Goal: Information Seeking & Learning: Find specific fact

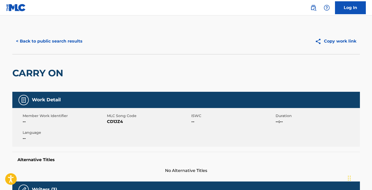
click at [49, 41] on button "< Back to public search results" at bounding box center [49, 41] width 74 height 13
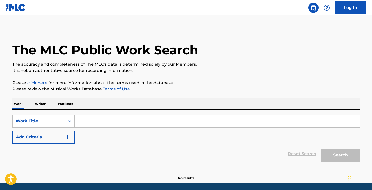
click at [90, 122] on input "Search Form" at bounding box center [217, 121] width 285 height 12
paste input "Busje"
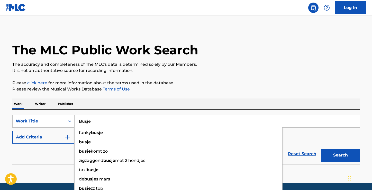
type input "Busje"
click at [53, 137] on button "Add Criteria" at bounding box center [43, 137] width 62 height 13
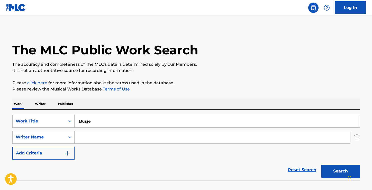
click at [95, 138] on input "Search Form" at bounding box center [213, 137] width 276 height 12
paste input "[PERSON_NAME]"
type input "[PERSON_NAME]"
click at [214, 77] on div "The MLC Public Work Search The accuracy and completeness of The MLC's data is d…" at bounding box center [186, 112] width 360 height 168
click at [340, 169] on button "Search" at bounding box center [341, 170] width 39 height 13
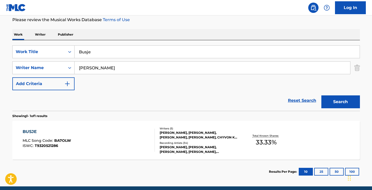
scroll to position [71, 0]
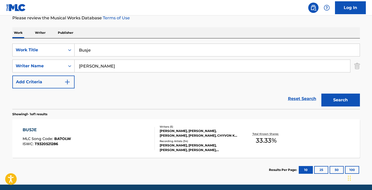
click at [27, 131] on div "BUSJE" at bounding box center [47, 130] width 48 height 6
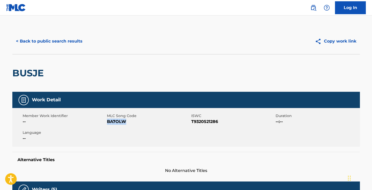
drag, startPoint x: 126, startPoint y: 122, endPoint x: 108, endPoint y: 120, distance: 18.9
click at [108, 120] on span "BA7OLW" at bounding box center [148, 121] width 83 height 6
copy span "BA7OLW"
click at [61, 44] on button "< Back to public search results" at bounding box center [49, 41] width 74 height 13
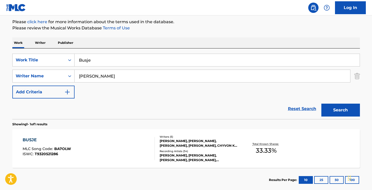
click at [110, 63] on input "Busje" at bounding box center [217, 60] width 285 height 12
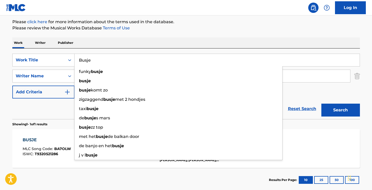
paste input "Work It"
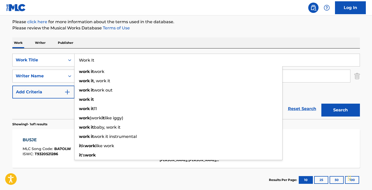
type input "Work It"
click at [151, 35] on div "The MLC Public Work Search The accuracy and completeness of The MLC's data is d…" at bounding box center [186, 79] width 360 height 224
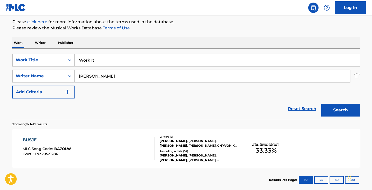
click at [345, 119] on section "Showing 1 - 1 of 1 results" at bounding box center [186, 122] width 348 height 7
click at [343, 108] on button "Search" at bounding box center [341, 109] width 39 height 13
click at [36, 141] on div "WORK IT" at bounding box center [46, 140] width 47 height 6
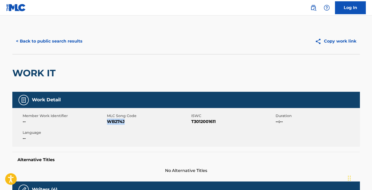
drag, startPoint x: 125, startPoint y: 121, endPoint x: 107, endPoint y: 121, distance: 18.0
click at [107, 122] on span "WB274J" at bounding box center [148, 121] width 83 height 6
copy span "WB274J"
click at [46, 41] on button "< Back to public search results" at bounding box center [49, 41] width 74 height 13
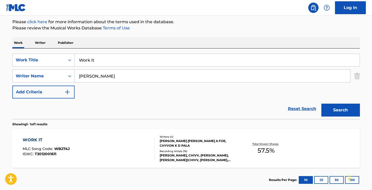
click at [111, 60] on input "Work It" at bounding box center [217, 60] width 285 height 12
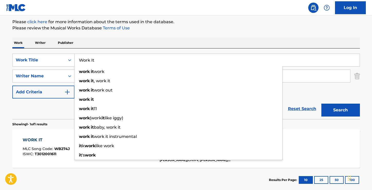
paste input "Verder Gaan"
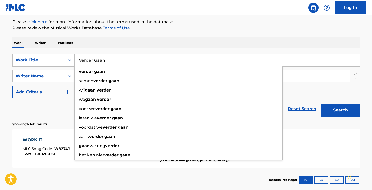
type input "Verder Gaan"
click at [206, 29] on p "Please review the Musical Works Database Terms of Use" at bounding box center [186, 28] width 348 height 6
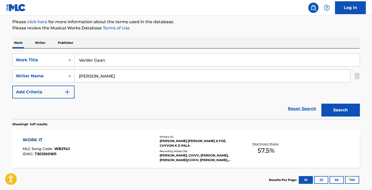
click at [334, 108] on button "Search" at bounding box center [341, 109] width 39 height 13
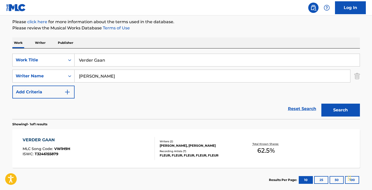
click at [47, 140] on div "VERDER GAAN" at bounding box center [47, 140] width 48 height 6
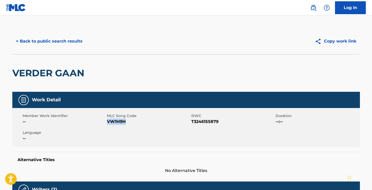
drag, startPoint x: 127, startPoint y: 122, endPoint x: 107, endPoint y: 122, distance: 19.6
click at [107, 122] on span "VW1H9H" at bounding box center [148, 121] width 83 height 6
copy span "VW1H9H"
click at [47, 46] on button "< Back to public search results" at bounding box center [49, 41] width 74 height 13
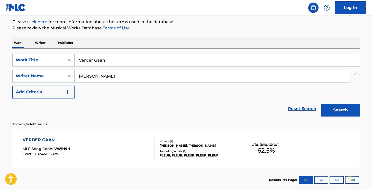
click at [133, 60] on input "Verder Gaan" at bounding box center [217, 60] width 285 height 12
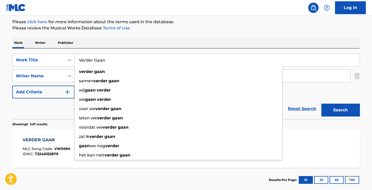
paste input "Kalm"
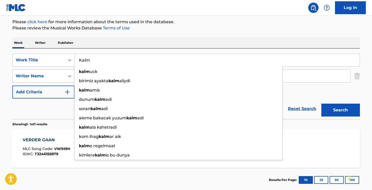
type input "Kalm"
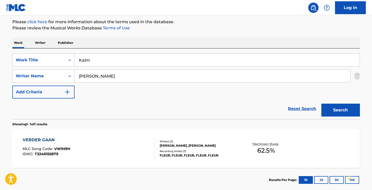
click at [194, 30] on p "Please review the Musical Works Database Terms of Use" at bounding box center [186, 28] width 348 height 6
click at [339, 108] on button "Search" at bounding box center [341, 109] width 39 height 13
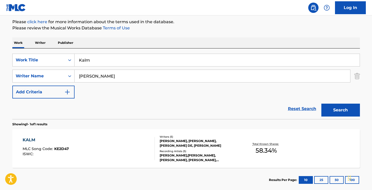
click at [31, 140] on div "KALM" at bounding box center [46, 140] width 46 height 6
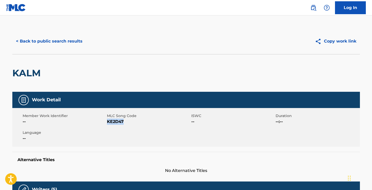
drag, startPoint x: 124, startPoint y: 121, endPoint x: 107, endPoint y: 121, distance: 17.2
click at [107, 121] on span "KE2D47" at bounding box center [148, 121] width 83 height 6
copy div "MLC Song Code KE2D47"
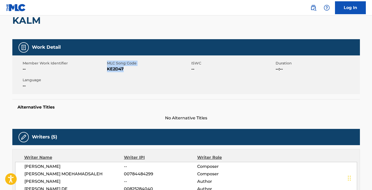
scroll to position [50, 0]
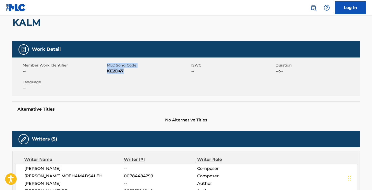
click at [138, 93] on div "Member Work Identifier -- MLC Song Code KE2D47 ISWC -- Duration --:-- Language …" at bounding box center [186, 76] width 348 height 39
drag, startPoint x: 124, startPoint y: 70, endPoint x: 108, endPoint y: 71, distance: 16.0
click at [108, 71] on span "KE2D47" at bounding box center [148, 71] width 83 height 6
copy span "KE2D47"
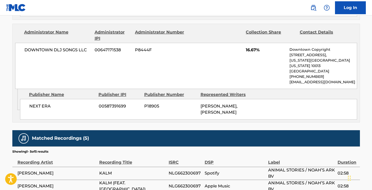
scroll to position [613, 0]
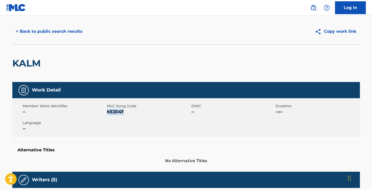
click at [42, 32] on button "< Back to public search results" at bounding box center [49, 31] width 74 height 13
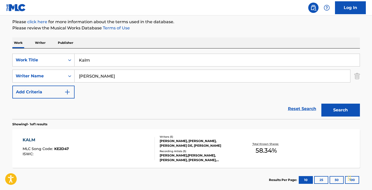
click at [100, 59] on input "Kalm" at bounding box center [217, 60] width 285 height 12
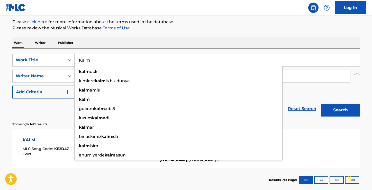
paste input "Achtero"
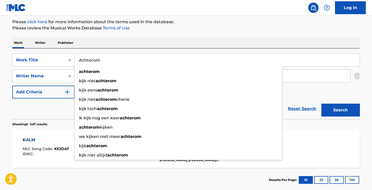
type input "Achterom"
click at [169, 33] on div "The MLC Public Work Search The accuracy and completeness of The MLC's data is d…" at bounding box center [186, 79] width 360 height 224
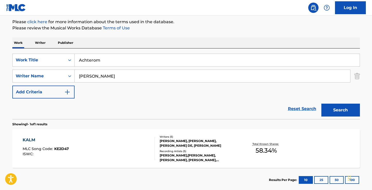
click at [342, 109] on button "Search" at bounding box center [341, 109] width 39 height 13
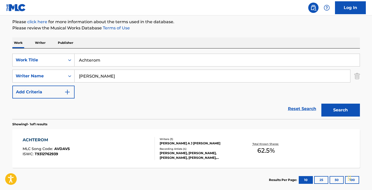
click at [39, 141] on div "ACHTEROM" at bounding box center [46, 140] width 47 height 6
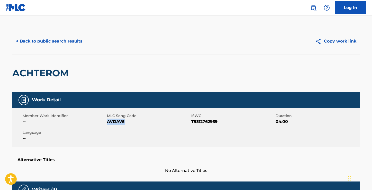
drag, startPoint x: 125, startPoint y: 122, endPoint x: 108, endPoint y: 123, distance: 17.3
click at [108, 123] on span "AVDAV5" at bounding box center [148, 121] width 83 height 6
copy span "AVDAV5"
click at [60, 44] on button "< Back to public search results" at bounding box center [49, 41] width 74 height 13
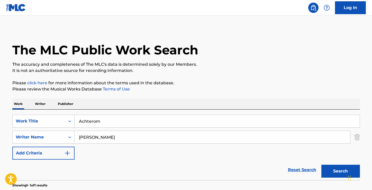
scroll to position [61, 0]
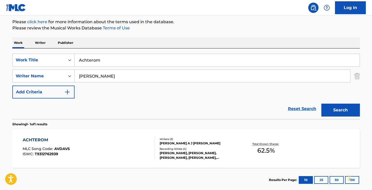
click at [115, 63] on input "Achterom" at bounding box center [217, 60] width 285 height 12
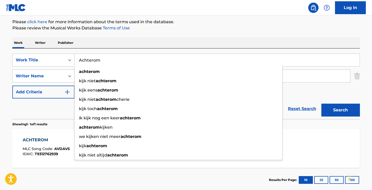
paste input "msterda"
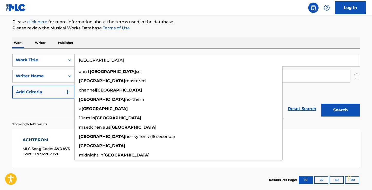
type input "[GEOGRAPHIC_DATA]"
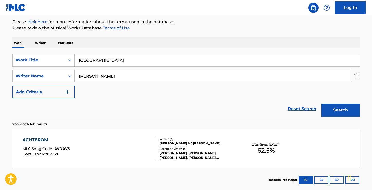
click at [172, 31] on div "The MLC Public Work Search The accuracy and completeness of The MLC's data is d…" at bounding box center [186, 79] width 360 height 224
click at [352, 111] on button "Search" at bounding box center [341, 109] width 39 height 13
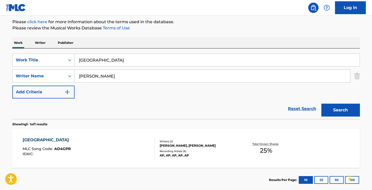
click at [43, 140] on div "[GEOGRAPHIC_DATA]" at bounding box center [47, 140] width 49 height 6
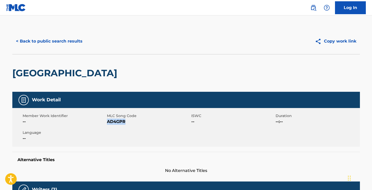
drag, startPoint x: 125, startPoint y: 122, endPoint x: 108, endPoint y: 122, distance: 17.0
click at [108, 122] on span "AD4GPR" at bounding box center [148, 121] width 83 height 6
copy span "AD4GPR"
click at [57, 39] on button "< Back to public search results" at bounding box center [49, 41] width 74 height 13
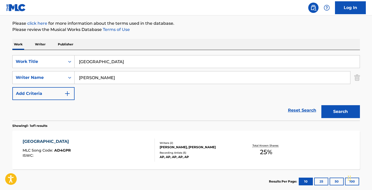
scroll to position [59, 0]
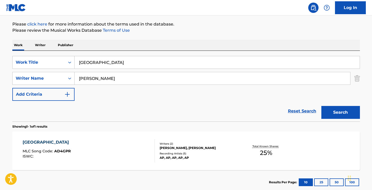
click at [112, 65] on input "[GEOGRAPHIC_DATA]" at bounding box center [217, 62] width 285 height 12
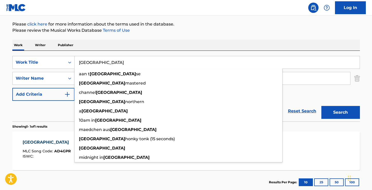
paste input "Baddie"
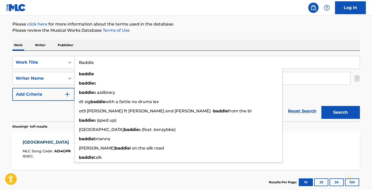
type input "Baddie"
click at [207, 33] on p "Please review the Musical Works Database Terms of Use" at bounding box center [186, 30] width 348 height 6
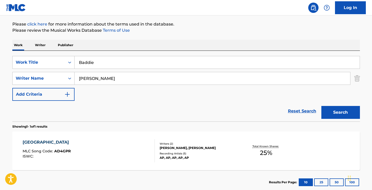
click at [334, 111] on button "Search" at bounding box center [341, 112] width 39 height 13
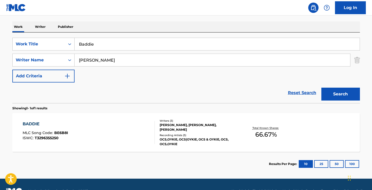
scroll to position [90, 0]
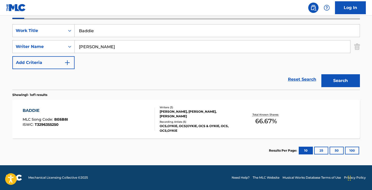
click at [38, 109] on div "BADDIE" at bounding box center [46, 110] width 46 height 6
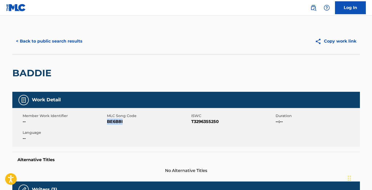
drag, startPoint x: 123, startPoint y: 121, endPoint x: 107, endPoint y: 124, distance: 15.9
click at [107, 124] on span "BE6B8I" at bounding box center [148, 121] width 83 height 6
copy span "BE6B8I"
click at [71, 40] on button "< Back to public search results" at bounding box center [49, 41] width 74 height 13
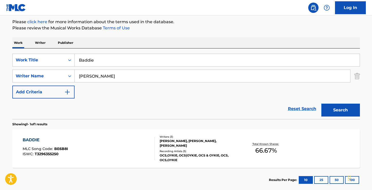
click at [105, 58] on input "Baddie" at bounding box center [217, 60] width 285 height 12
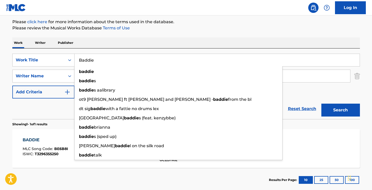
paste input "Geen Reden Meer"
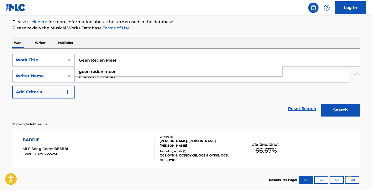
type input "Geen Reden Meer"
click at [188, 32] on div "The MLC Public Work Search The accuracy and completeness of The MLC's data is d…" at bounding box center [186, 79] width 360 height 224
click at [342, 113] on button "Search" at bounding box center [341, 109] width 39 height 13
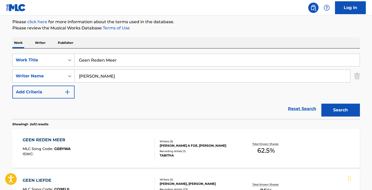
click at [33, 141] on div "GEEN REDEN MEER" at bounding box center [47, 140] width 48 height 6
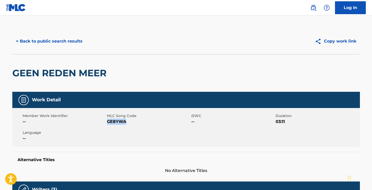
drag, startPoint x: 127, startPoint y: 121, endPoint x: 108, endPoint y: 124, distance: 18.9
click at [108, 124] on span "GE8YWA" at bounding box center [148, 121] width 83 height 6
copy span "GE8YWA"
click at [54, 43] on button "< Back to public search results" at bounding box center [49, 41] width 74 height 13
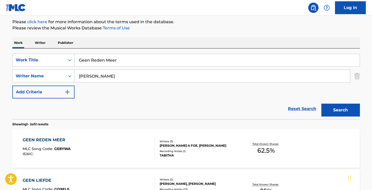
click at [121, 60] on input "Geen Reden Meer" at bounding box center [217, 60] width 285 height 12
paste input "ouden Dingen"
type input "Gouden Dingen"
click at [183, 34] on div "The MLC Public Work Search The accuracy and completeness of The MLC's data is d…" at bounding box center [186, 99] width 360 height 265
click at [333, 112] on button "Search" at bounding box center [341, 109] width 39 height 13
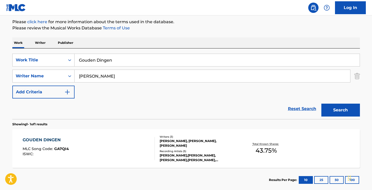
click at [49, 141] on div "GOUDEN DINGEN" at bounding box center [46, 140] width 46 height 6
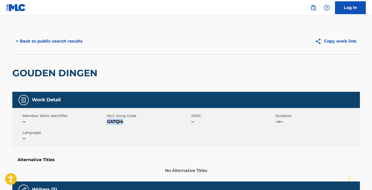
drag, startPoint x: 123, startPoint y: 121, endPoint x: 107, endPoint y: 120, distance: 16.0
click at [107, 120] on span "GA7QI4" at bounding box center [148, 121] width 83 height 6
copy span "GA7QI4"
click at [76, 41] on button "< Back to public search results" at bounding box center [49, 41] width 74 height 13
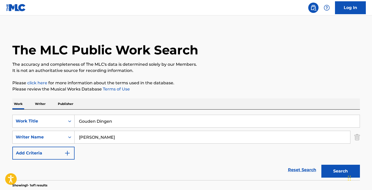
scroll to position [61, 0]
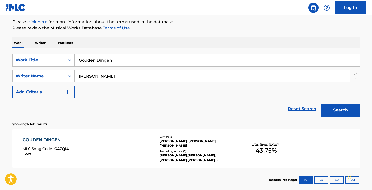
click at [135, 61] on input "Gouden Dingen" at bounding box center [217, 60] width 285 height 12
paste input "yard"
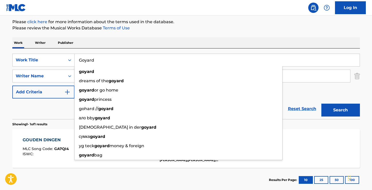
type input "Goyard"
click at [214, 30] on p "Please review the Musical Works Database Terms of Use" at bounding box center [186, 28] width 348 height 6
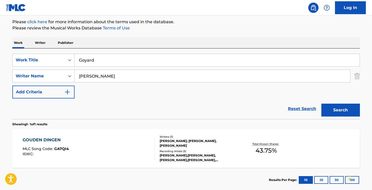
click at [345, 107] on button "Search" at bounding box center [341, 109] width 39 height 13
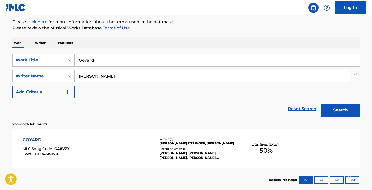
click at [38, 138] on div "GOYARD" at bounding box center [46, 140] width 47 height 6
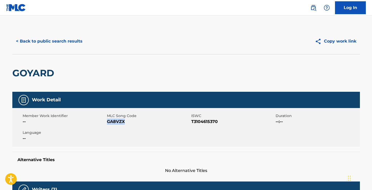
drag, startPoint x: 125, startPoint y: 120, endPoint x: 107, endPoint y: 118, distance: 17.9
click at [107, 118] on span "GA8VZX" at bounding box center [148, 121] width 83 height 6
click at [74, 41] on button "< Back to public search results" at bounding box center [49, 41] width 74 height 13
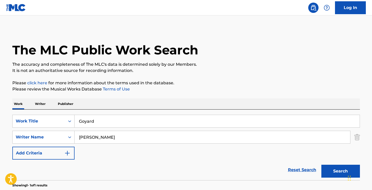
scroll to position [61, 0]
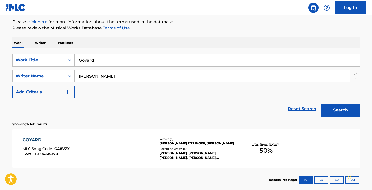
click at [118, 61] on input "Goyard" at bounding box center [217, 60] width 285 height 12
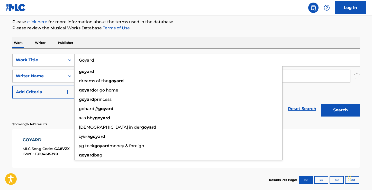
paste input "Helder"
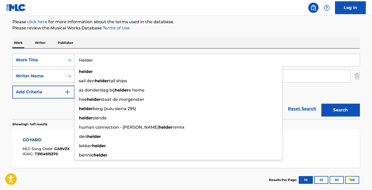
type input "Helder"
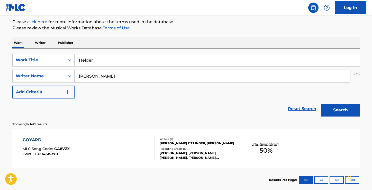
click at [196, 29] on p "Please review the Musical Works Database Terms of Use" at bounding box center [186, 28] width 348 height 6
click at [333, 107] on button "Search" at bounding box center [341, 109] width 39 height 13
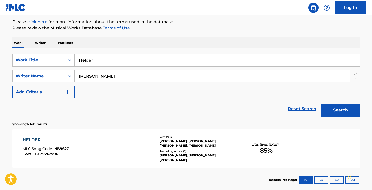
click at [26, 141] on div "HELDER" at bounding box center [46, 140] width 46 height 6
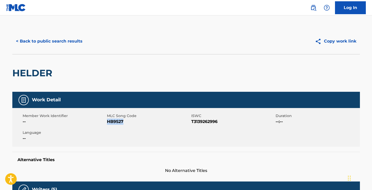
drag, startPoint x: 123, startPoint y: 121, endPoint x: 108, endPoint y: 122, distance: 15.0
click at [108, 122] on span "HB9S27" at bounding box center [148, 121] width 83 height 6
click at [45, 40] on button "< Back to public search results" at bounding box center [49, 41] width 74 height 13
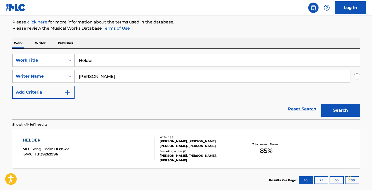
click at [116, 60] on input "Helder" at bounding box center [217, 60] width 285 height 12
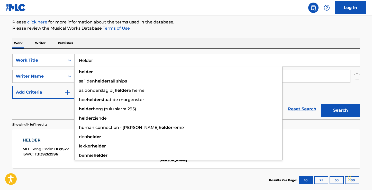
paste input "y Mama"
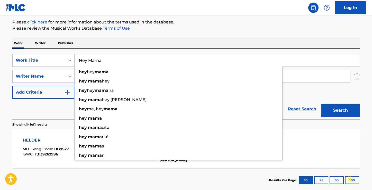
type input "Hey Mama"
click at [211, 27] on p "Please review the Musical Works Database Terms of Use" at bounding box center [186, 28] width 348 height 6
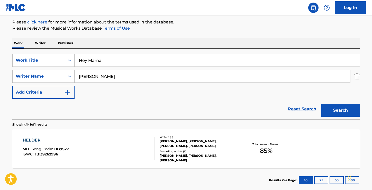
click at [333, 107] on button "Search" at bounding box center [341, 110] width 39 height 13
click at [41, 144] on div "HEY MAMA MLC Song Code : HA63GO ISWC : T3083628728" at bounding box center [47, 148] width 48 height 23
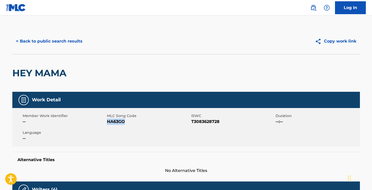
drag, startPoint x: 125, startPoint y: 122, endPoint x: 107, endPoint y: 122, distance: 17.8
click at [107, 122] on span "HA63GO" at bounding box center [148, 121] width 83 height 6
click at [57, 44] on button "< Back to public search results" at bounding box center [49, 41] width 74 height 13
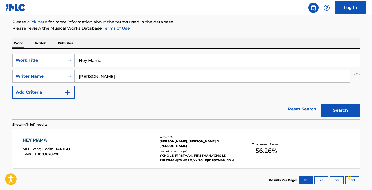
scroll to position [90, 0]
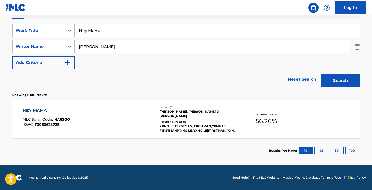
click at [121, 32] on input "Hey Mama" at bounding box center [217, 30] width 285 height 12
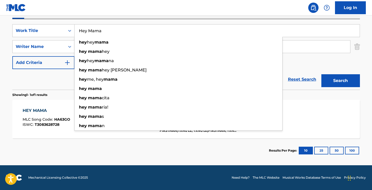
paste input "Jou of Mij"
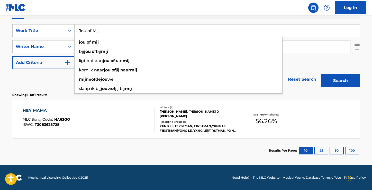
type input "Jou of Mij"
click at [314, 57] on div "SearchWithCriteria6736e023-5b04-42c5-8520-3abc2041da4b Work Title Jou of Mij jo…" at bounding box center [186, 46] width 348 height 45
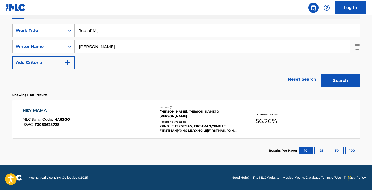
click at [343, 88] on div "Search" at bounding box center [339, 79] width 41 height 21
click at [340, 81] on button "Search" at bounding box center [341, 80] width 39 height 13
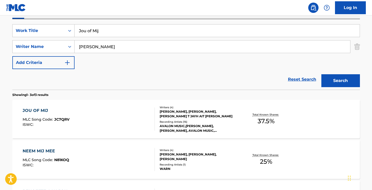
click at [39, 109] on div "JOU OF MIJ" at bounding box center [46, 110] width 47 height 6
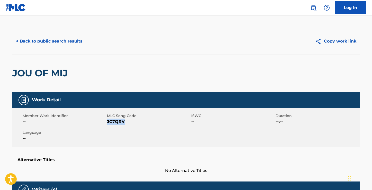
drag, startPoint x: 125, startPoint y: 121, endPoint x: 107, endPoint y: 120, distance: 17.8
click at [107, 120] on span "JC7QRV" at bounding box center [148, 121] width 83 height 6
click at [40, 39] on button "< Back to public search results" at bounding box center [49, 41] width 74 height 13
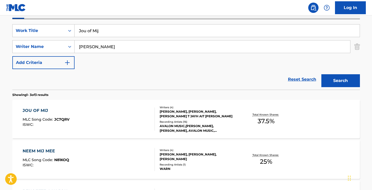
click at [110, 32] on input "Jou of Mij" at bounding box center [217, 30] width 285 height 12
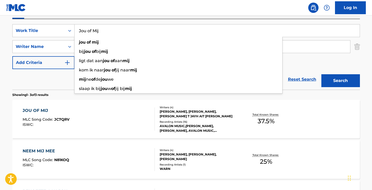
paste input "Lastig Verhaal"
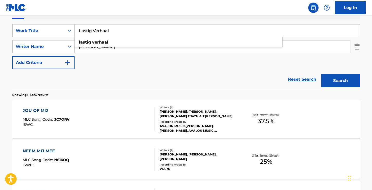
type input "Lastig Verhaal"
click at [94, 71] on div "Reset Search Search" at bounding box center [186, 79] width 348 height 21
click at [326, 80] on button "Search" at bounding box center [341, 80] width 39 height 13
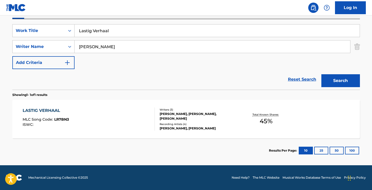
click at [48, 111] on div "LASTIG VERHAAL" at bounding box center [46, 110] width 46 height 6
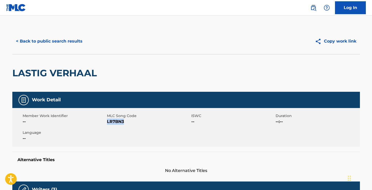
drag, startPoint x: 123, startPoint y: 121, endPoint x: 107, endPoint y: 120, distance: 16.5
click at [107, 120] on span "LR7BN3" at bounding box center [148, 121] width 83 height 6
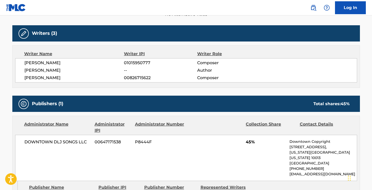
scroll to position [140, 0]
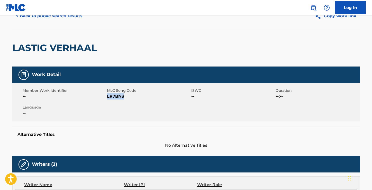
click at [37, 20] on button "< Back to public search results" at bounding box center [49, 16] width 74 height 13
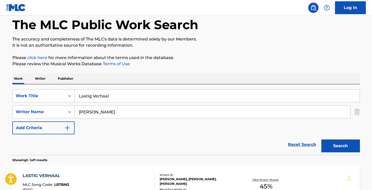
scroll to position [61, 0]
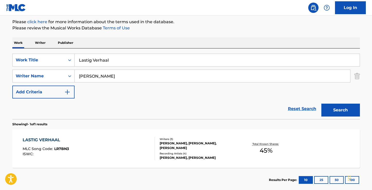
click at [123, 62] on input "Lastig Verhaal" at bounding box center [217, 60] width 285 height 12
paste input "Mensen"
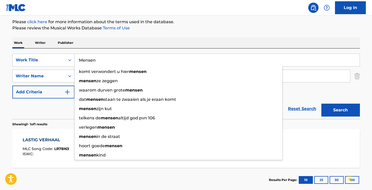
type input "Mensen"
click at [190, 28] on p "Please review the Musical Works Database Terms of Use" at bounding box center [186, 28] width 348 height 6
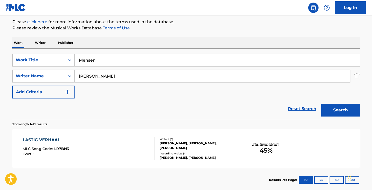
click at [341, 106] on button "Search" at bounding box center [341, 109] width 39 height 13
click at [31, 141] on div "MENSEN" at bounding box center [46, 140] width 47 height 6
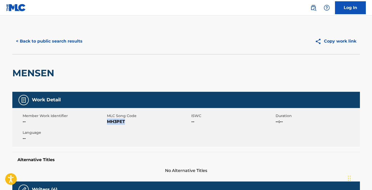
drag, startPoint x: 125, startPoint y: 122, endPoint x: 107, endPoint y: 122, distance: 18.0
click at [107, 122] on span "MH3PET" at bounding box center [148, 121] width 83 height 6
click at [52, 44] on button "< Back to public search results" at bounding box center [49, 41] width 74 height 13
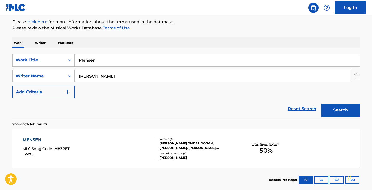
click at [124, 60] on input "Mensen" at bounding box center [217, 60] width 285 height 12
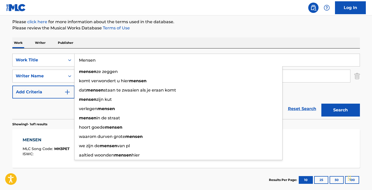
paste input "Op De Streets"
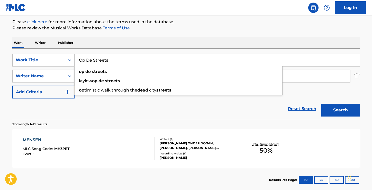
type input "Op De Streets"
click at [205, 25] on p "Please review the Musical Works Database Terms of Use" at bounding box center [186, 28] width 348 height 6
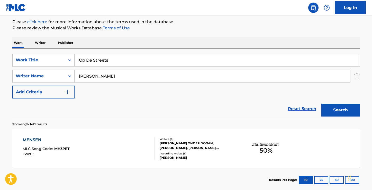
click at [356, 108] on button "Search" at bounding box center [341, 109] width 39 height 13
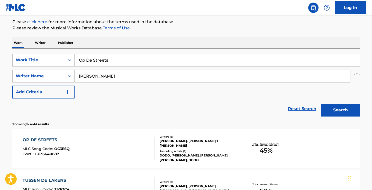
scroll to position [90, 0]
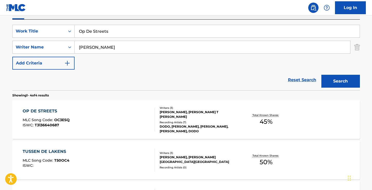
click at [51, 109] on div "OP DE STREETS" at bounding box center [46, 111] width 47 height 6
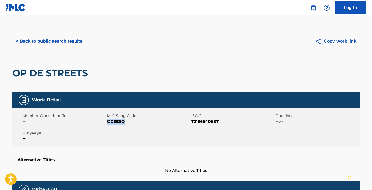
drag, startPoint x: 124, startPoint y: 122, endPoint x: 108, endPoint y: 123, distance: 16.0
click at [108, 123] on span "OC3ESQ" at bounding box center [148, 121] width 83 height 6
click at [52, 42] on button "< Back to public search results" at bounding box center [49, 41] width 74 height 13
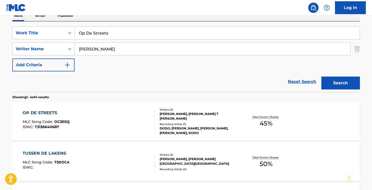
scroll to position [87, 0]
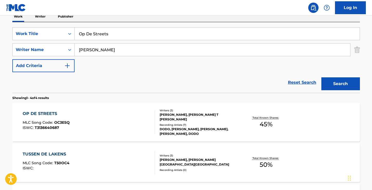
click at [118, 32] on input "Op De Streets" at bounding box center [217, 34] width 285 height 12
paste input "Roxanne"
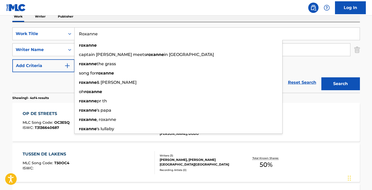
type input "Roxanne"
click at [135, 17] on div "Work Writer Publisher" at bounding box center [186, 16] width 348 height 11
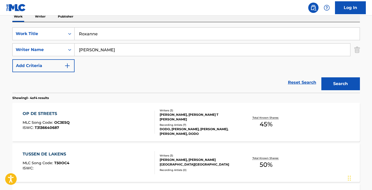
click at [339, 87] on button "Search" at bounding box center [341, 83] width 39 height 13
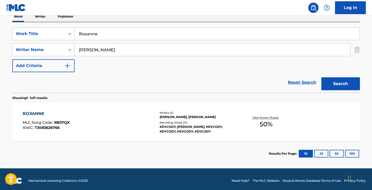
click at [35, 112] on div "ROXANNE" at bounding box center [46, 113] width 47 height 6
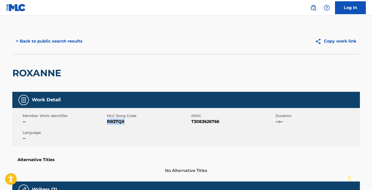
drag, startPoint x: 124, startPoint y: 122, endPoint x: 108, endPoint y: 122, distance: 16.2
click at [108, 122] on span "RB37QX" at bounding box center [148, 121] width 83 height 6
click at [52, 44] on button "< Back to public search results" at bounding box center [49, 41] width 74 height 13
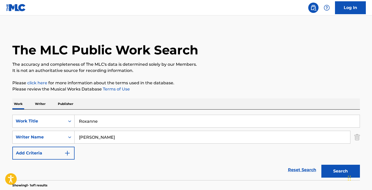
scroll to position [61, 0]
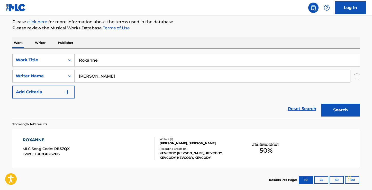
click at [132, 59] on input "Roxanne" at bounding box center [217, 60] width 285 height 12
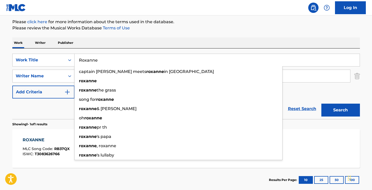
paste input "The O"
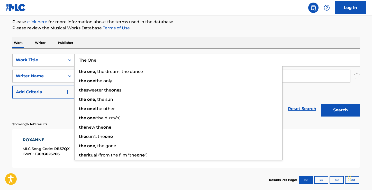
type input "The One"
click at [175, 31] on div "The MLC Public Work Search The accuracy and completeness of The MLC's data is d…" at bounding box center [186, 79] width 360 height 224
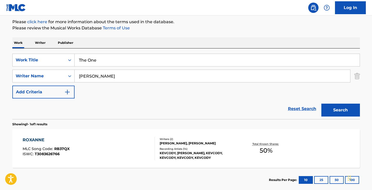
click at [348, 111] on button "Search" at bounding box center [341, 109] width 39 height 13
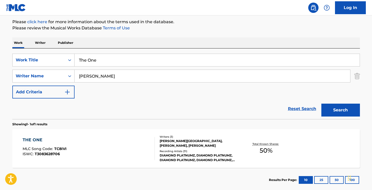
click at [41, 140] on div "THE ONE" at bounding box center [45, 140] width 44 height 6
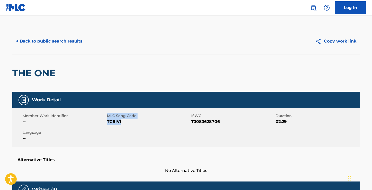
drag, startPoint x: 120, startPoint y: 121, endPoint x: 107, endPoint y: 121, distance: 13.6
click at [107, 121] on span "TC8IVI" at bounding box center [148, 121] width 83 height 6
click at [108, 121] on span "TC8IVI" at bounding box center [148, 121] width 83 height 6
drag, startPoint x: 121, startPoint y: 122, endPoint x: 108, endPoint y: 121, distance: 13.7
click at [108, 121] on span "TC8IVI" at bounding box center [148, 121] width 83 height 6
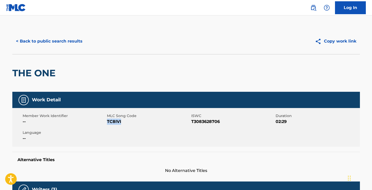
click at [45, 44] on button "< Back to public search results" at bounding box center [49, 41] width 74 height 13
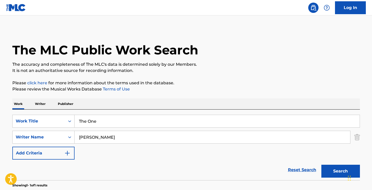
scroll to position [61, 0]
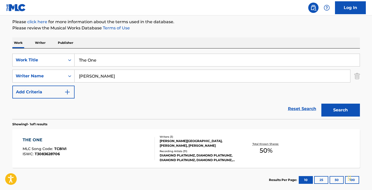
click at [131, 61] on input "The One" at bounding box center [217, 60] width 285 height 12
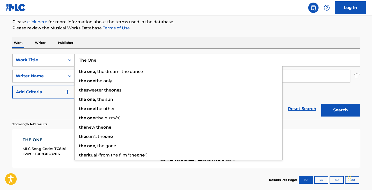
paste input "ik Tak"
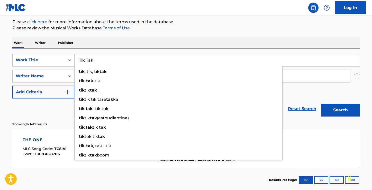
type input "Tik Tak"
click at [205, 23] on p "Please click here for more information about the terms used in the database." at bounding box center [186, 22] width 348 height 6
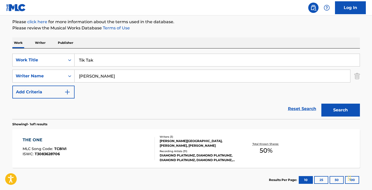
click at [329, 107] on button "Search" at bounding box center [341, 109] width 39 height 13
click at [37, 140] on div "TIK TAK" at bounding box center [47, 140] width 48 height 6
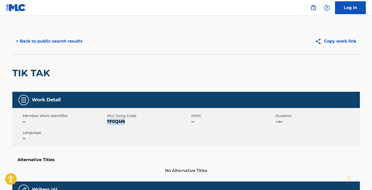
drag, startPoint x: 125, startPoint y: 122, endPoint x: 108, endPoint y: 122, distance: 17.5
click at [108, 122] on span "TF0QM9" at bounding box center [148, 121] width 83 height 6
click at [34, 44] on button "< Back to public search results" at bounding box center [49, 41] width 74 height 13
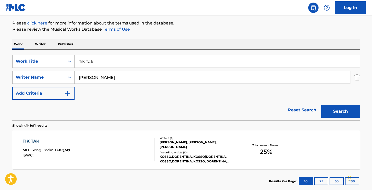
scroll to position [59, 0]
click at [117, 66] on input "Tik Tak" at bounding box center [217, 61] width 285 height 12
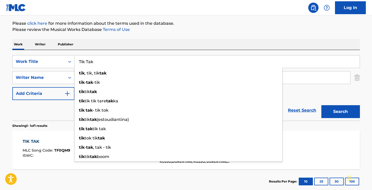
paste input "Vandaag Toch"
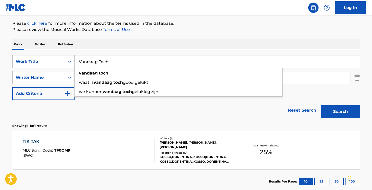
type input "Vandaag Toch"
click at [178, 39] on div "Work Writer Publisher" at bounding box center [186, 44] width 348 height 11
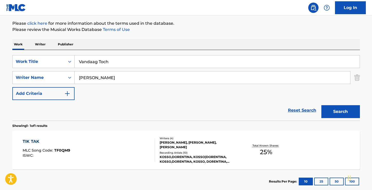
click at [344, 116] on button "Search" at bounding box center [341, 111] width 39 height 13
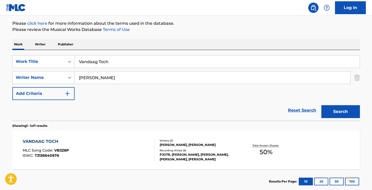
click at [48, 142] on div "VANDAAG TOCH" at bounding box center [46, 141] width 46 height 6
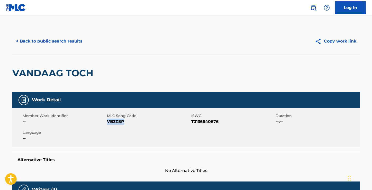
drag, startPoint x: 123, startPoint y: 121, endPoint x: 108, endPoint y: 121, distance: 15.2
click at [108, 122] on span "VB3Z8P" at bounding box center [148, 121] width 83 height 6
click at [60, 43] on button "< Back to public search results" at bounding box center [49, 41] width 74 height 13
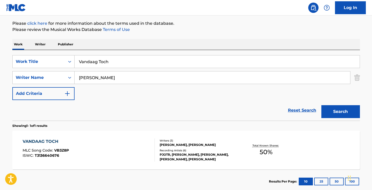
click at [128, 65] on input "Vandaag Toch" at bounding box center [217, 61] width 285 height 12
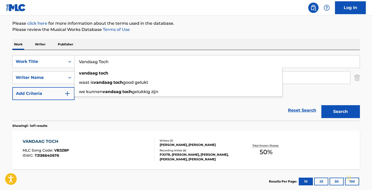
paste input "Liever Mezelf Niet"
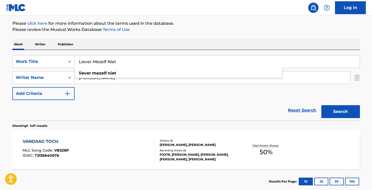
click at [132, 62] on input "Liever Mezelf Niet" at bounding box center [217, 61] width 285 height 12
type input "Liever Mezelf Niet"
click at [140, 42] on div "Work Writer Publisher" at bounding box center [186, 44] width 348 height 11
click at [322, 108] on button "Search" at bounding box center [341, 111] width 39 height 13
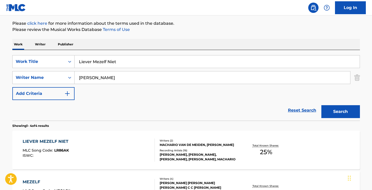
click at [52, 142] on div "LIEVER MEZELF NIET" at bounding box center [47, 141] width 48 height 6
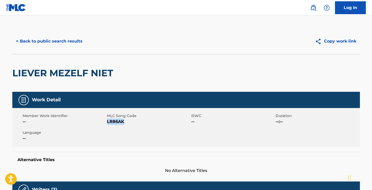
drag, startPoint x: 124, startPoint y: 122, endPoint x: 108, endPoint y: 121, distance: 16.2
click at [108, 122] on span "LR86AK" at bounding box center [148, 121] width 83 height 6
click at [55, 40] on button "< Back to public search results" at bounding box center [49, 41] width 74 height 13
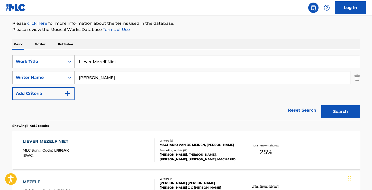
click at [118, 63] on input "Liever Mezelf Niet" at bounding box center [217, 61] width 285 height 12
paste input "Kraantje"
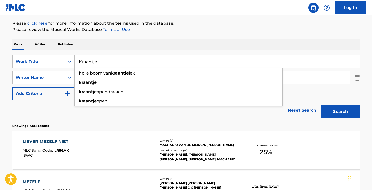
type input "Kraantje"
click at [193, 35] on div "The MLC Public Work Search The accuracy and completeness of The MLC's data is d…" at bounding box center [186, 142] width 360 height 346
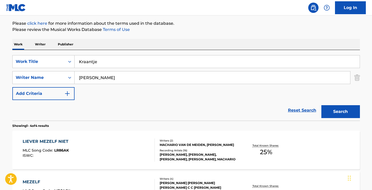
click at [332, 112] on button "Search" at bounding box center [341, 111] width 39 height 13
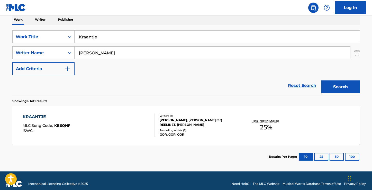
scroll to position [84, 0]
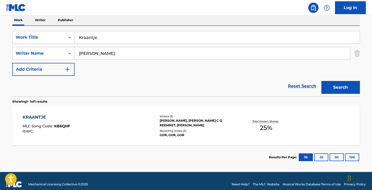
click at [42, 118] on div "KRAANTJE" at bounding box center [47, 117] width 48 height 6
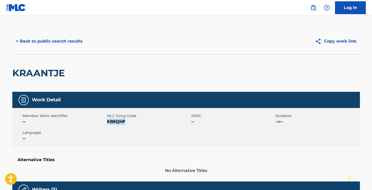
drag, startPoint x: 125, startPoint y: 121, endPoint x: 108, endPoint y: 122, distance: 17.5
click at [108, 122] on span "KB6QHF" at bounding box center [148, 121] width 83 height 6
click at [47, 40] on button "< Back to public search results" at bounding box center [49, 41] width 74 height 13
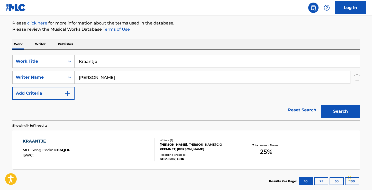
click at [115, 58] on input "Kraantje" at bounding box center [217, 61] width 285 height 12
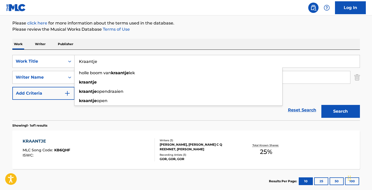
paste input "Overdreven"
type input "Overdreven"
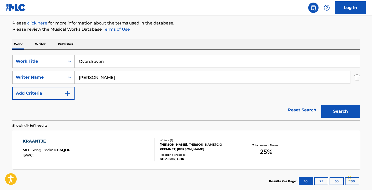
click at [146, 39] on div "Work Writer Publisher" at bounding box center [186, 44] width 348 height 11
click at [352, 111] on button "Search" at bounding box center [341, 111] width 39 height 13
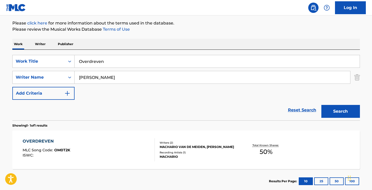
click at [48, 141] on div "OVERDREVEN" at bounding box center [47, 141] width 48 height 6
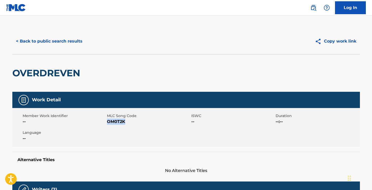
drag, startPoint x: 126, startPoint y: 121, endPoint x: 107, endPoint y: 122, distance: 18.6
click at [107, 122] on span "OM0T2K" at bounding box center [148, 121] width 83 height 6
click at [36, 42] on button "< Back to public search results" at bounding box center [49, 41] width 74 height 13
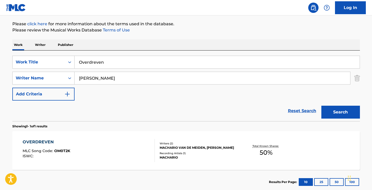
click at [123, 79] on input "[PERSON_NAME]" at bounding box center [213, 78] width 276 height 12
click at [210, 26] on p "Please click here for more information about the terms used in the database." at bounding box center [186, 24] width 348 height 6
